Goal: Task Accomplishment & Management: Use online tool/utility

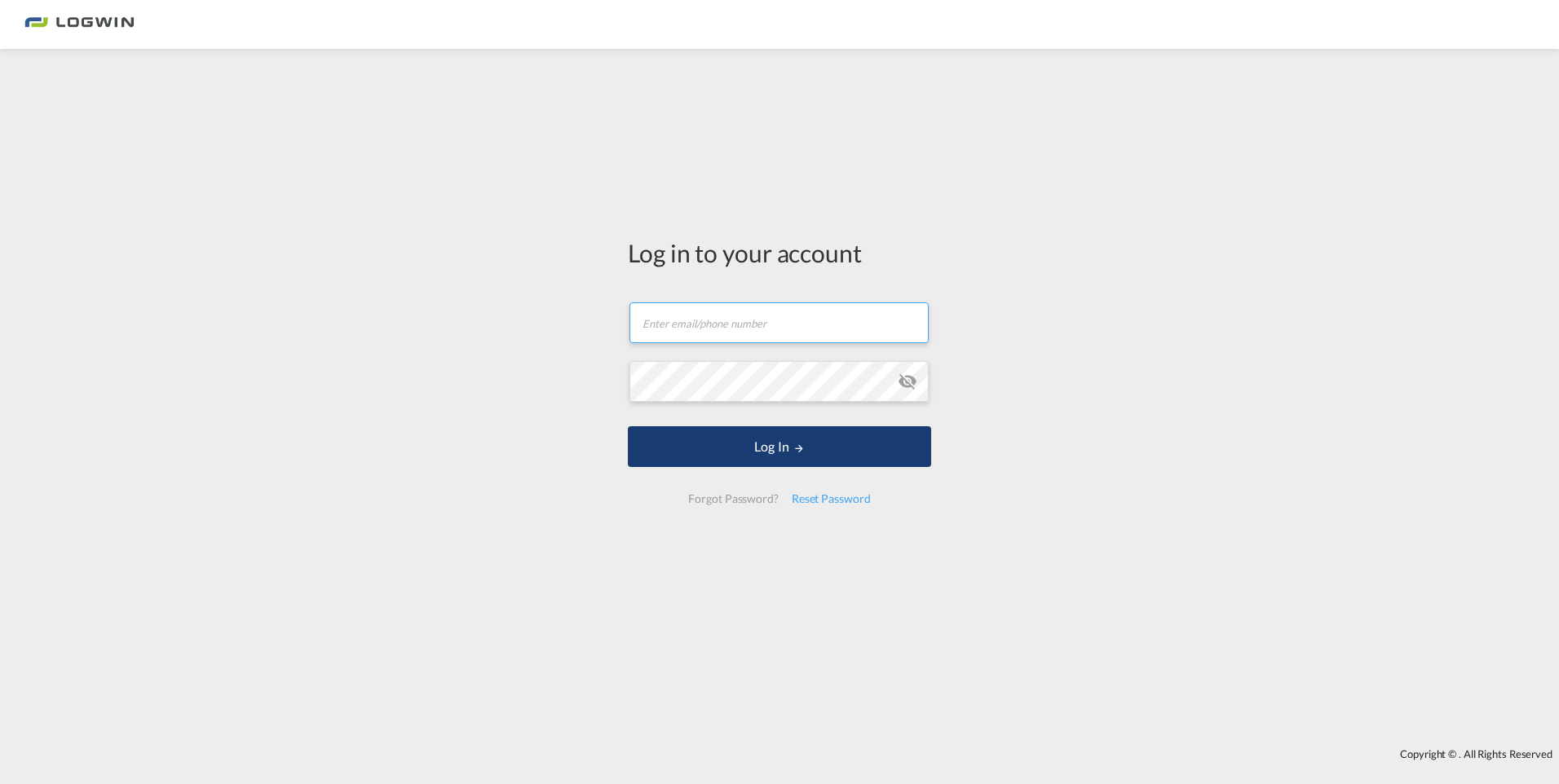
type input "[EMAIL_ADDRESS][DOMAIN_NAME]"
click at [753, 443] on button "Log In" at bounding box center [780, 446] width 303 height 41
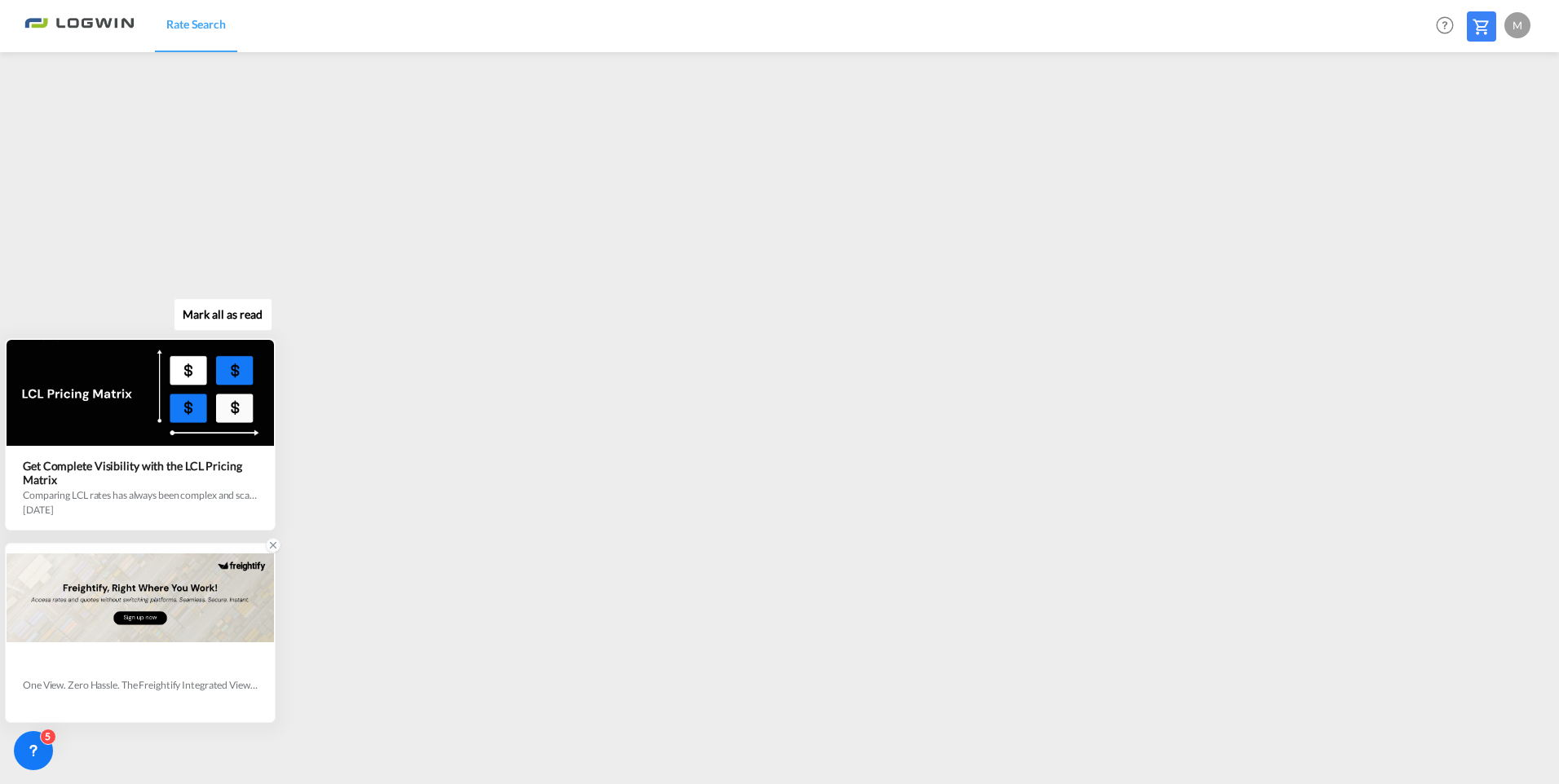
click at [275, 543] on icon at bounding box center [273, 545] width 12 height 12
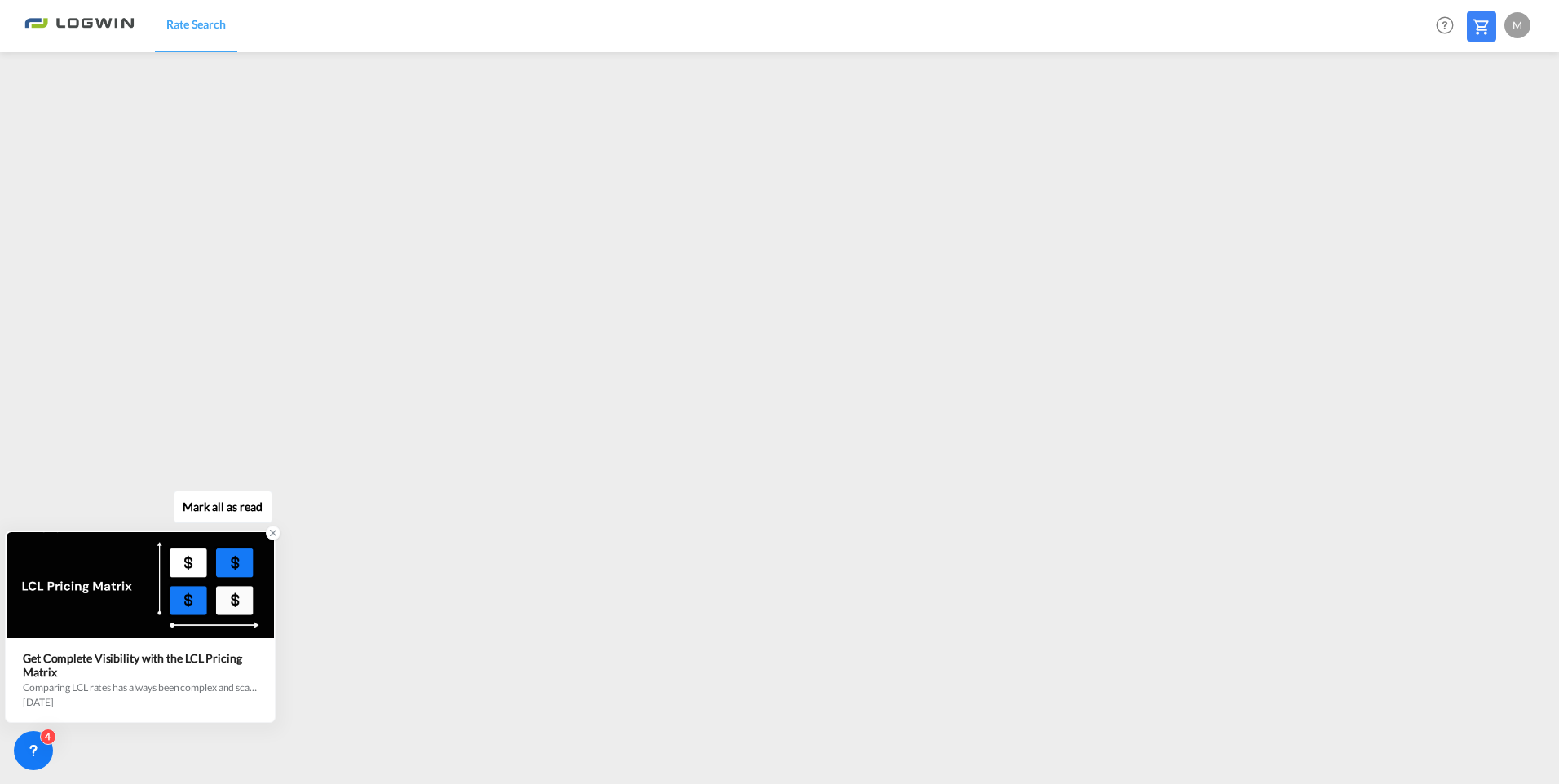
click at [271, 533] on icon at bounding box center [273, 533] width 12 height 12
